Goal: Information Seeking & Learning: Learn about a topic

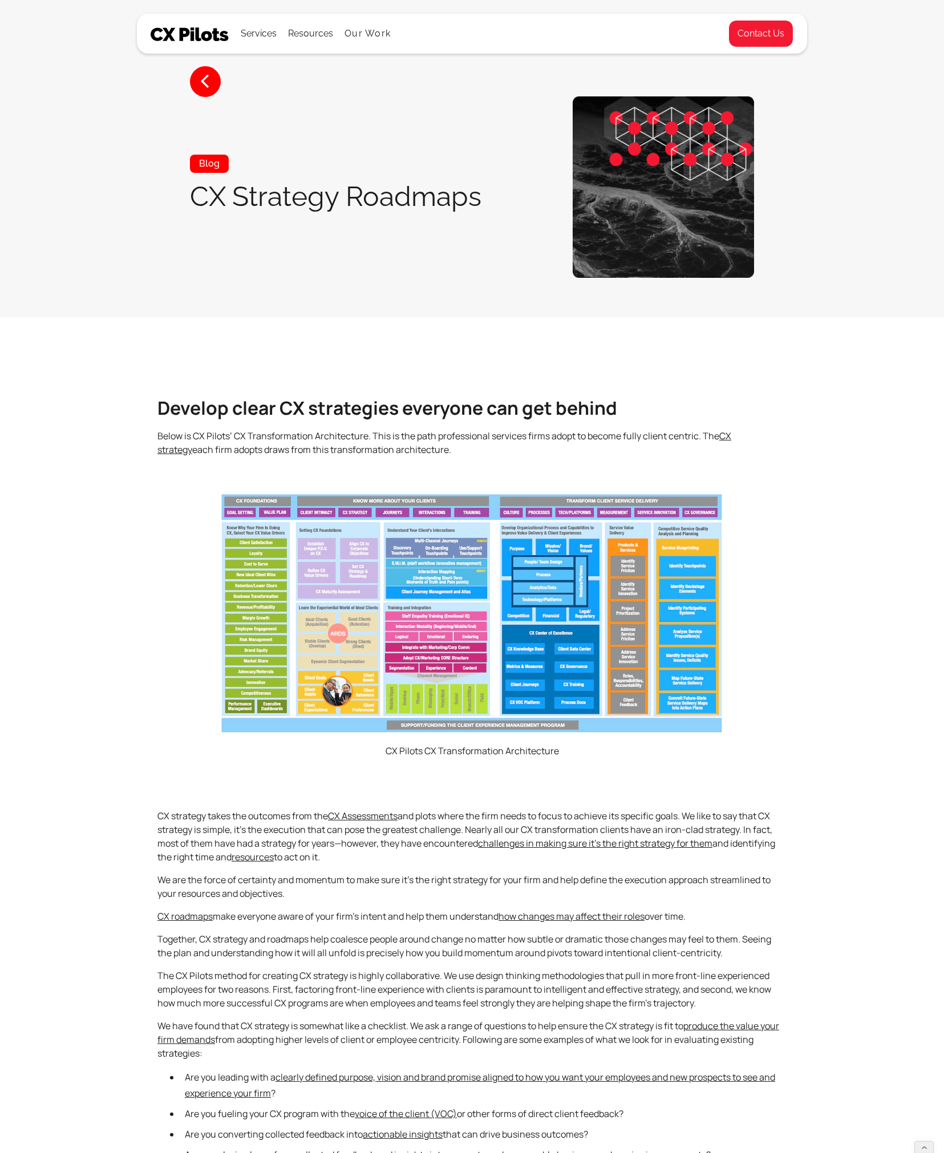
click at [191, 29] on img at bounding box center [190, 34] width 79 height 14
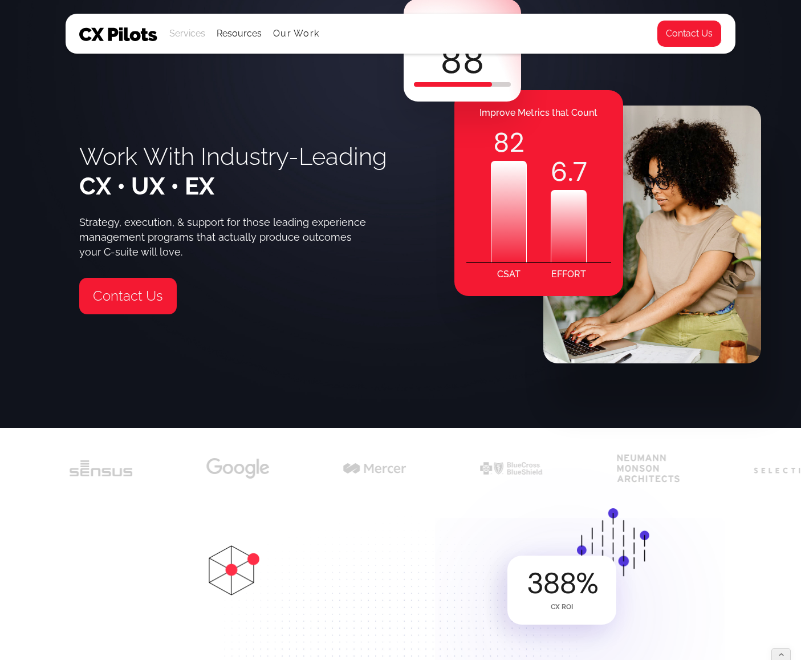
click at [190, 33] on div "Services" at bounding box center [187, 34] width 36 height 16
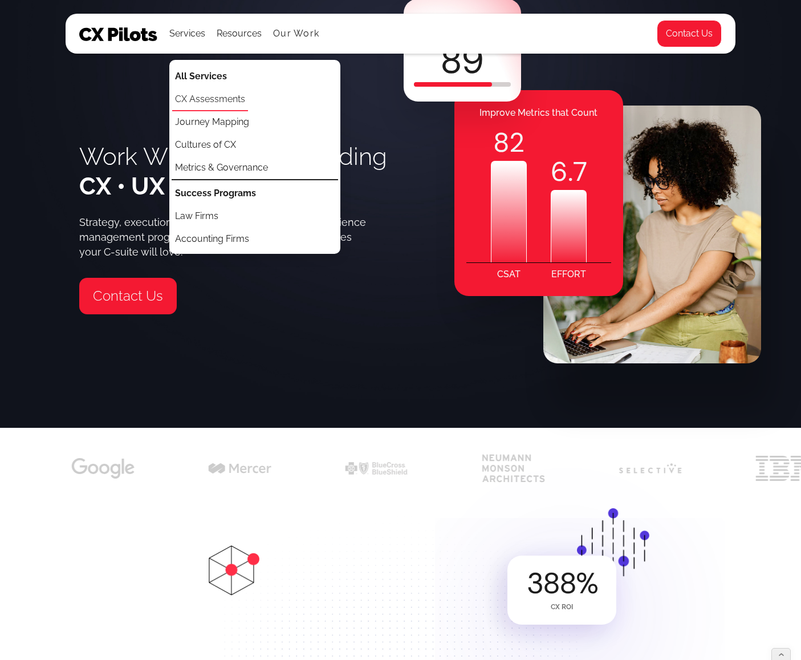
click at [216, 95] on link "CX Assessments" at bounding box center [210, 99] width 76 height 23
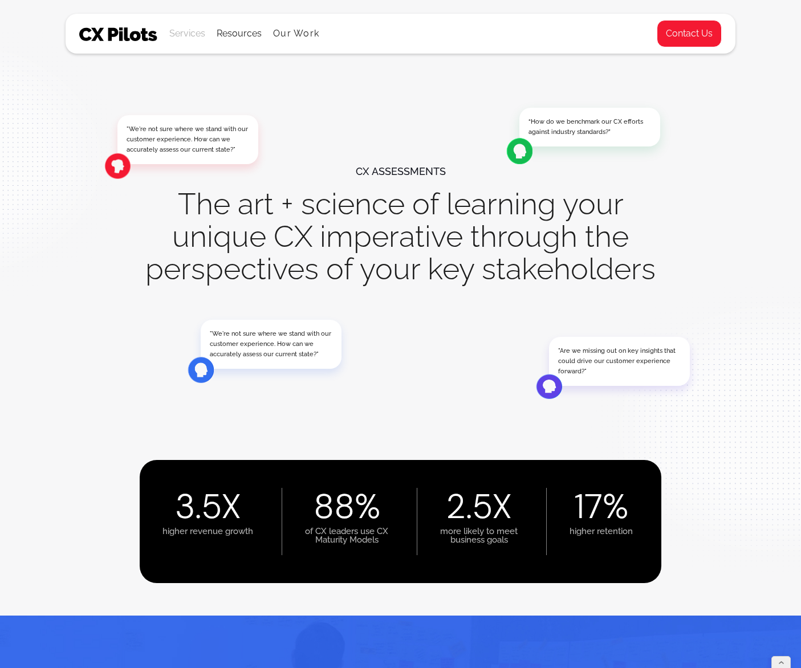
click at [193, 35] on div "Services" at bounding box center [187, 34] width 36 height 16
